Goal: Find specific page/section: Find specific page/section

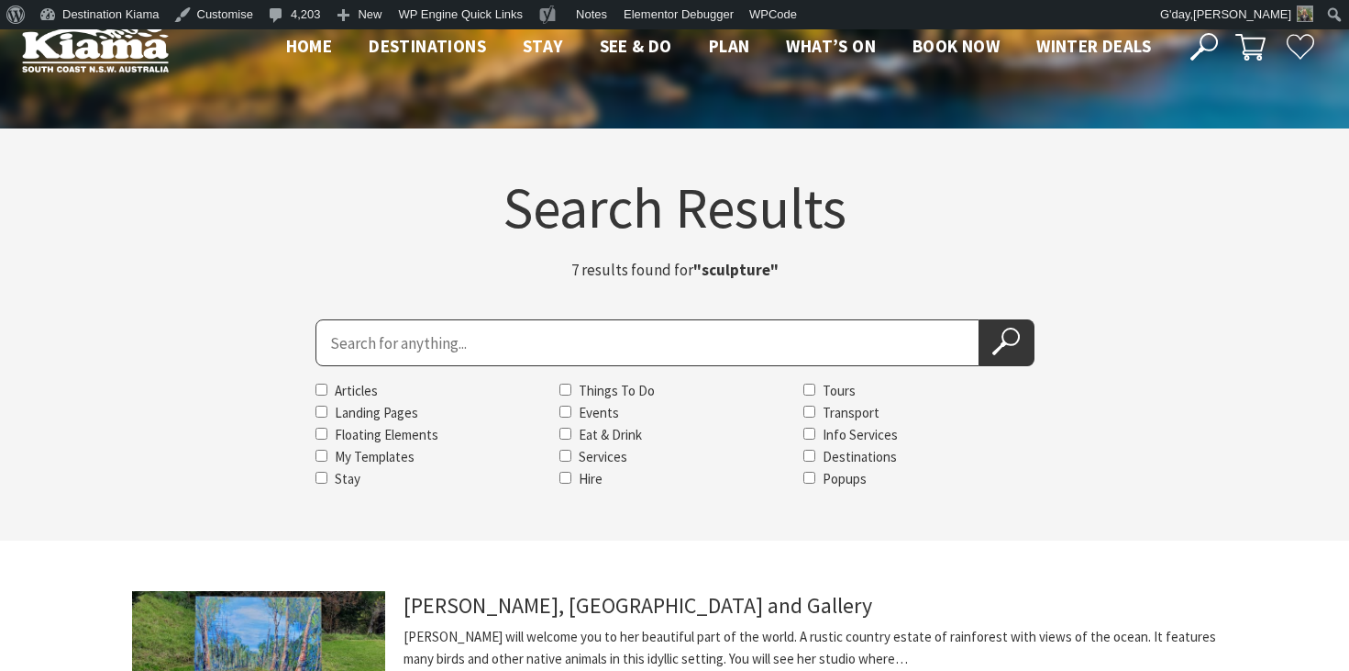
scroll to position [1442, 0]
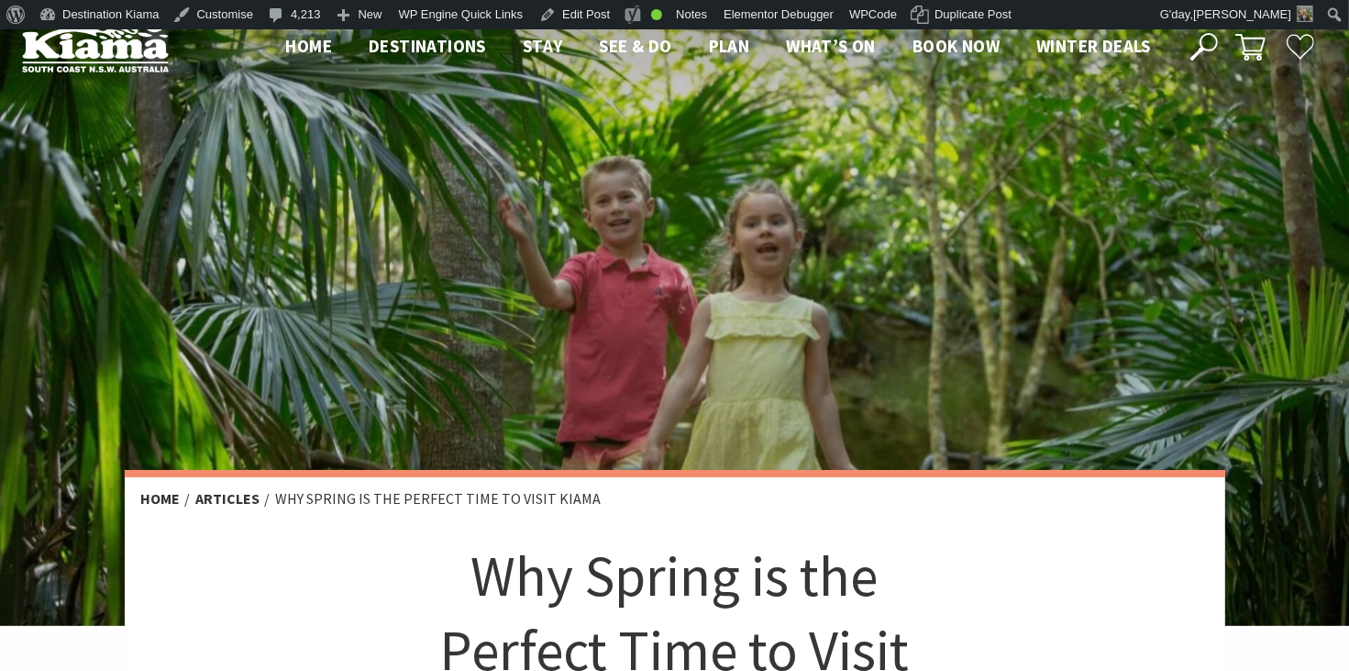
click at [1209, 47] on icon at bounding box center [1205, 47] width 28 height 28
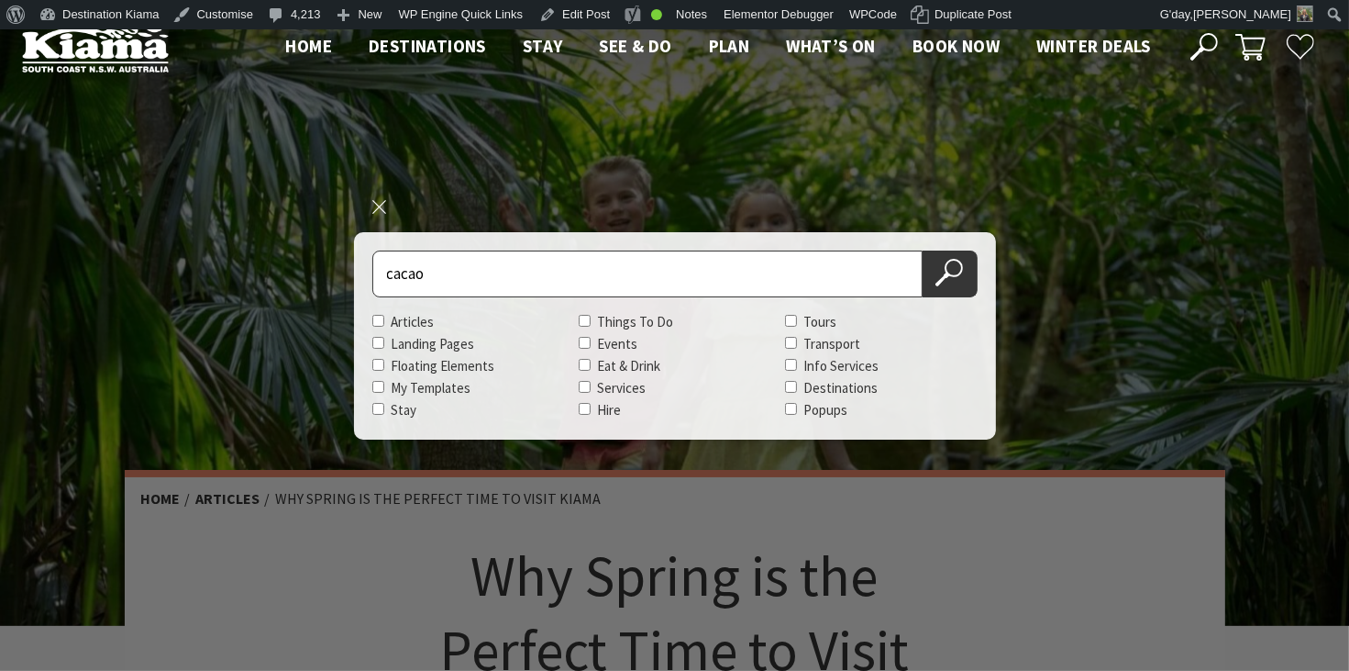
type input "cacao"
click at [923, 250] on button "Search Now" at bounding box center [950, 273] width 55 height 47
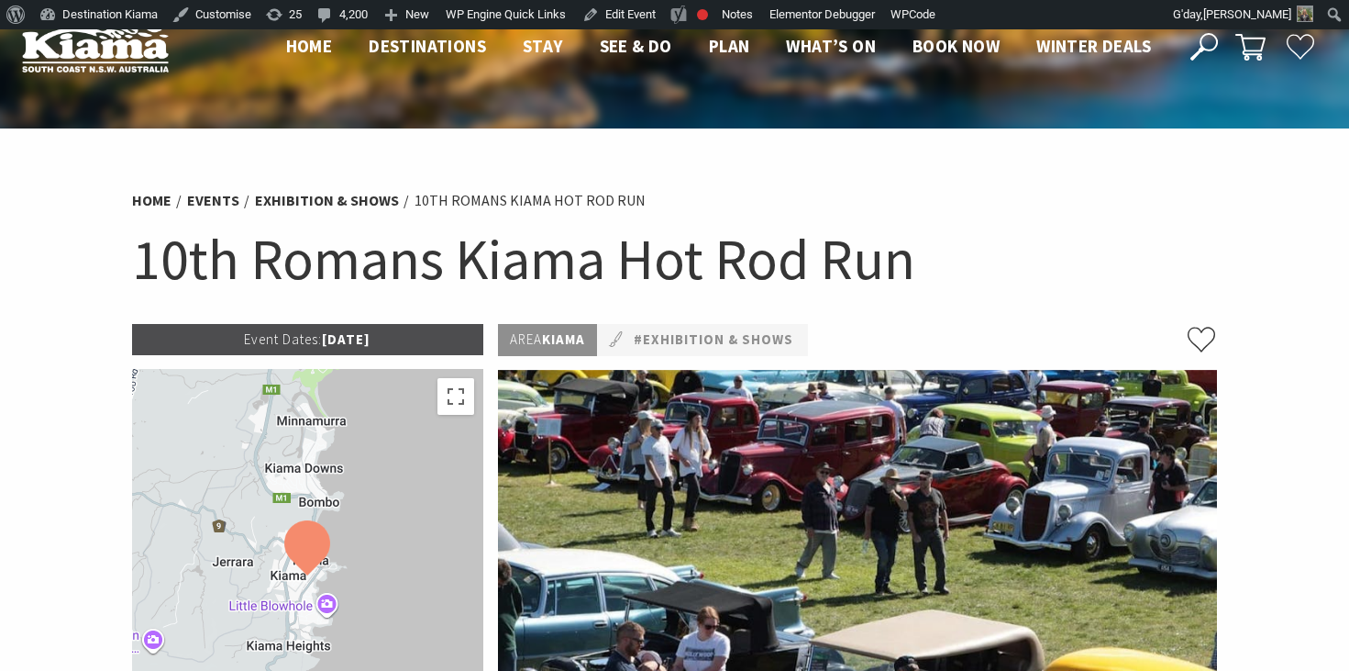
scroll to position [743, 0]
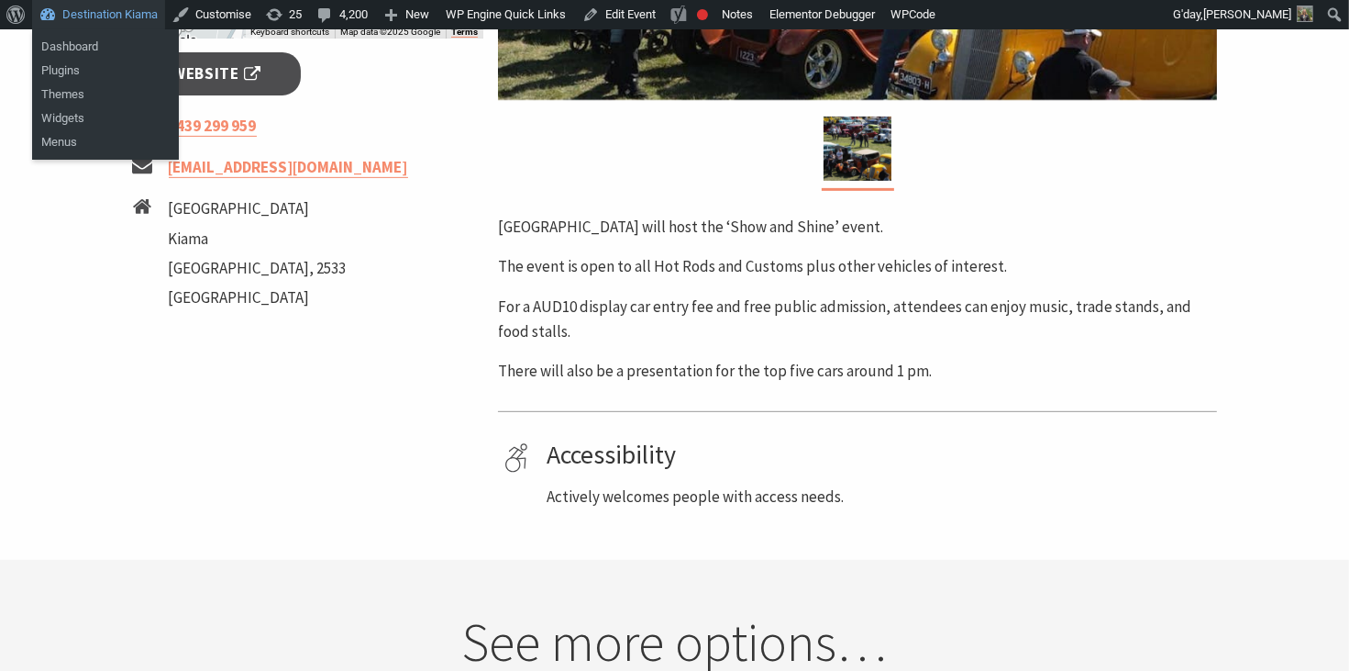
click at [145, 14] on link "Destination Kiama" at bounding box center [98, 14] width 133 height 29
click at [65, 40] on link "Dashboard" at bounding box center [105, 47] width 147 height 24
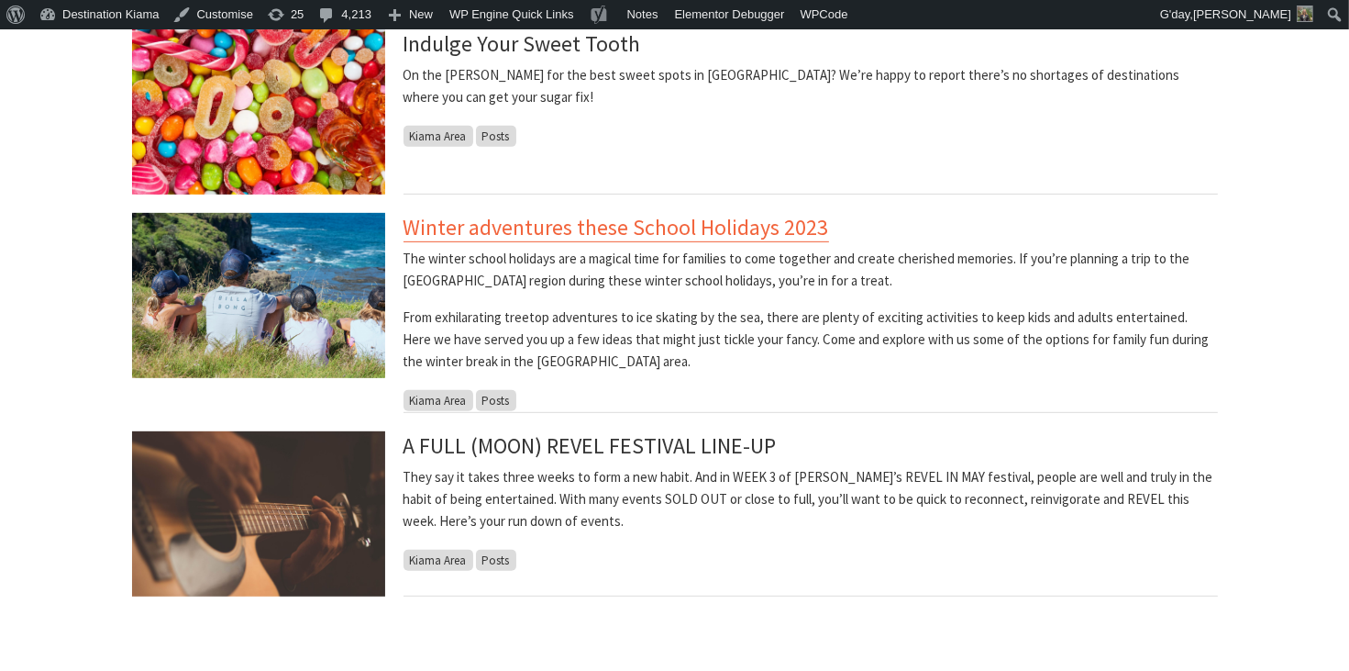
scroll to position [741, 0]
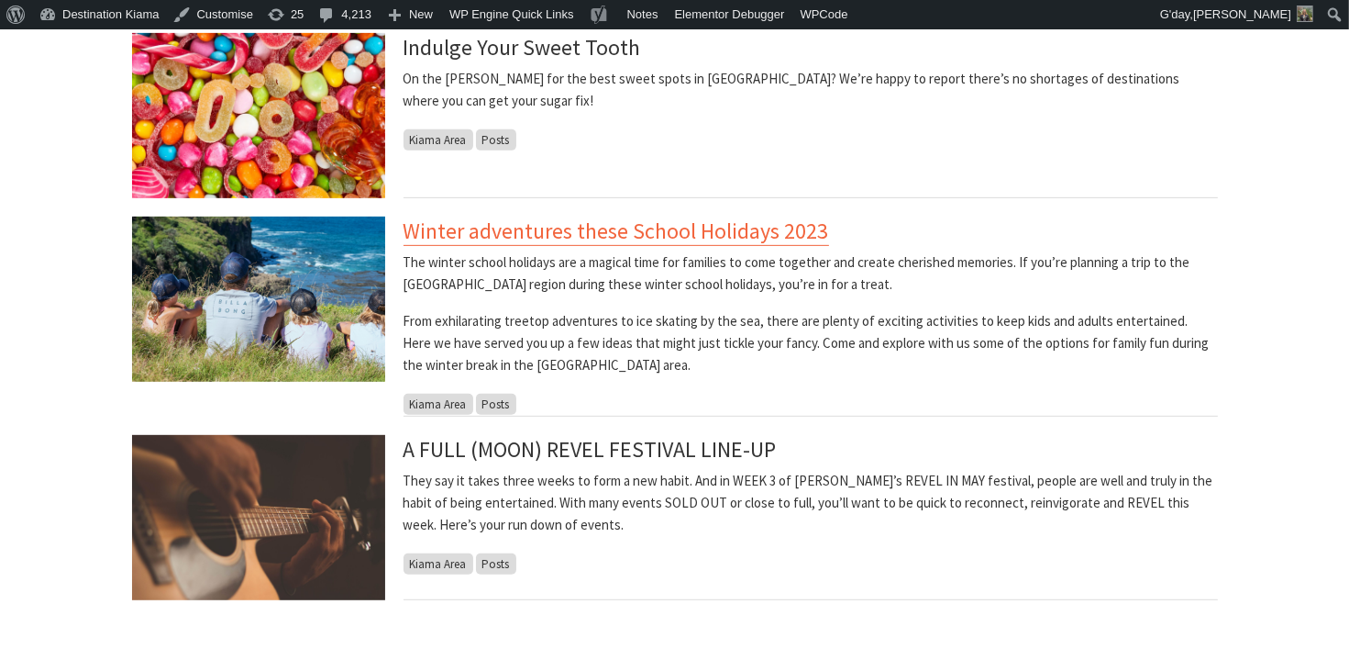
click at [727, 227] on link "Winter adventures these School Holidays 2023" at bounding box center [617, 230] width 426 height 29
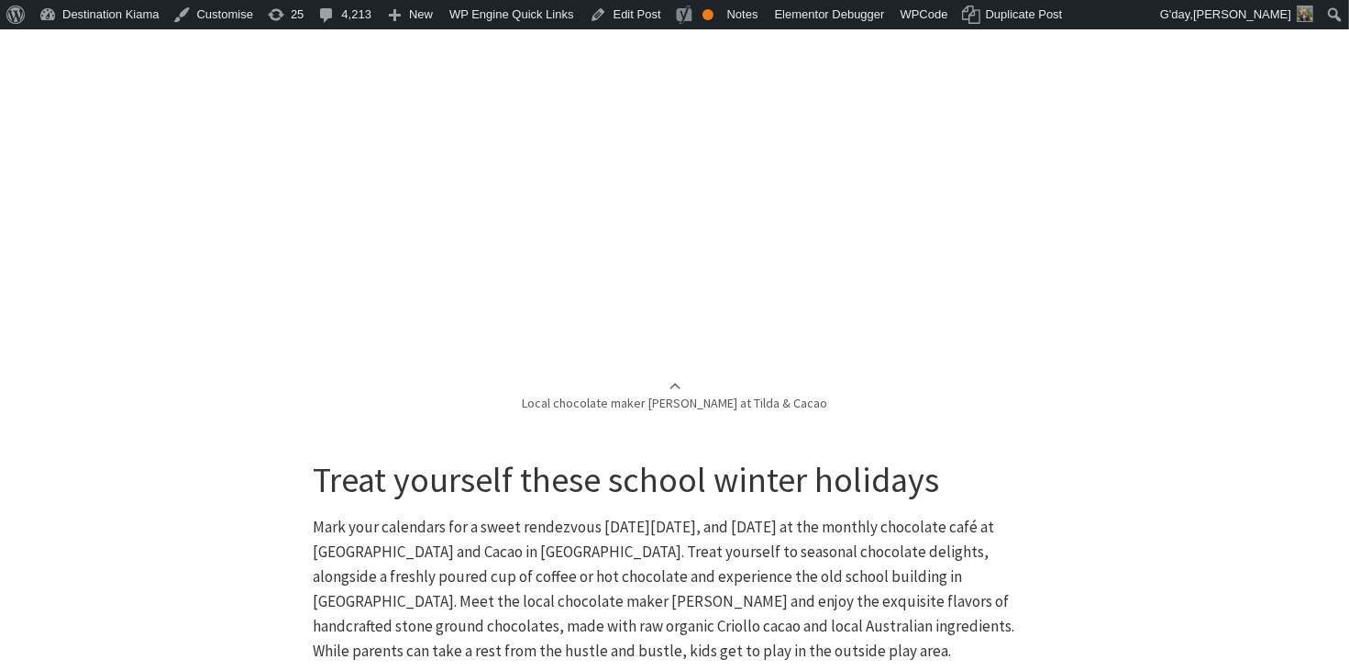
scroll to position [6374, 0]
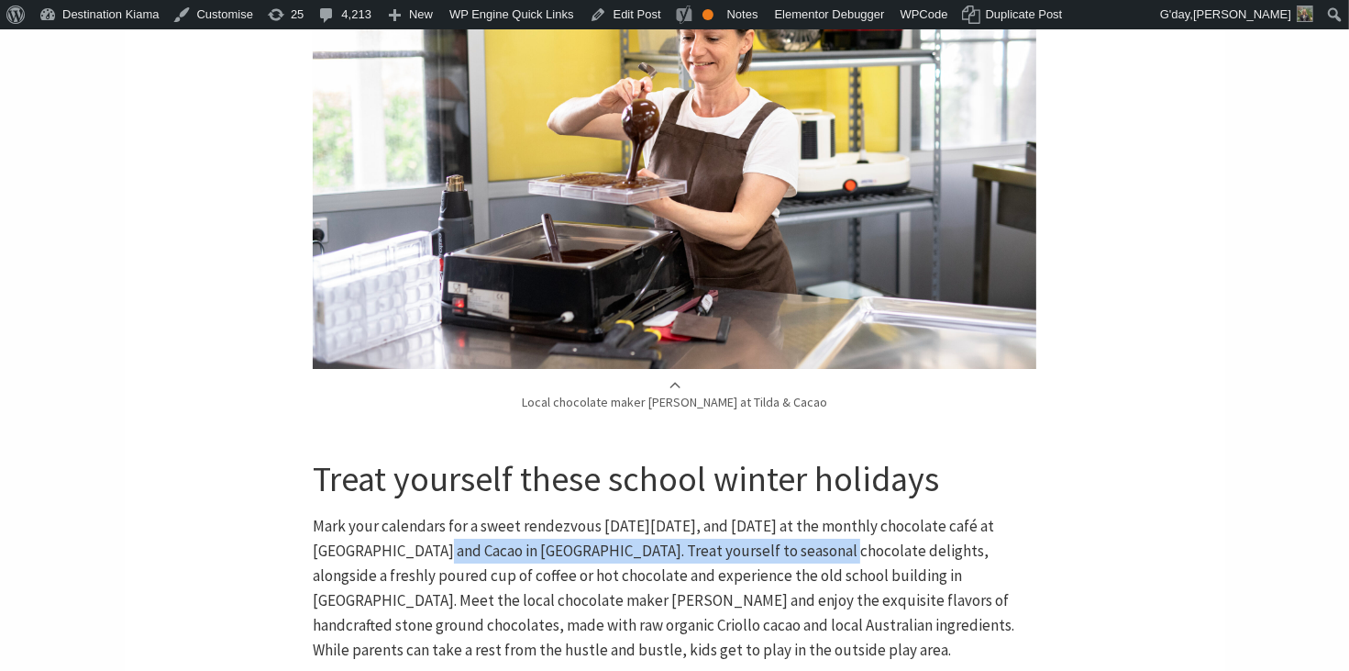
drag, startPoint x: 419, startPoint y: 348, endPoint x: 800, endPoint y: 350, distance: 380.7
click at [800, 514] on p "Mark your calendars for a sweet rendezvous [DATE][DATE], and [DATE] at the mont…" at bounding box center [675, 589] width 724 height 150
